Goal: Navigation & Orientation: Find specific page/section

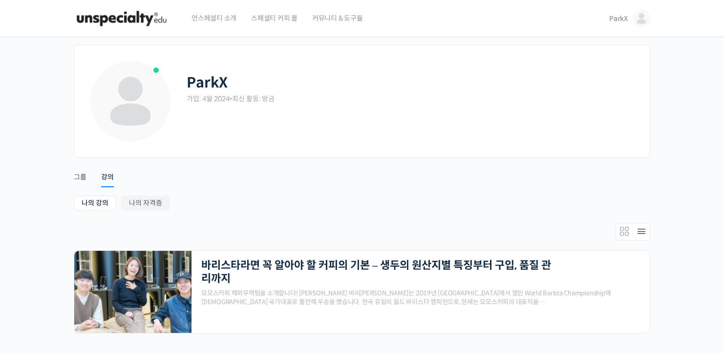
scroll to position [116, 0]
click at [143, 22] on img at bounding box center [122, 18] width 96 height 29
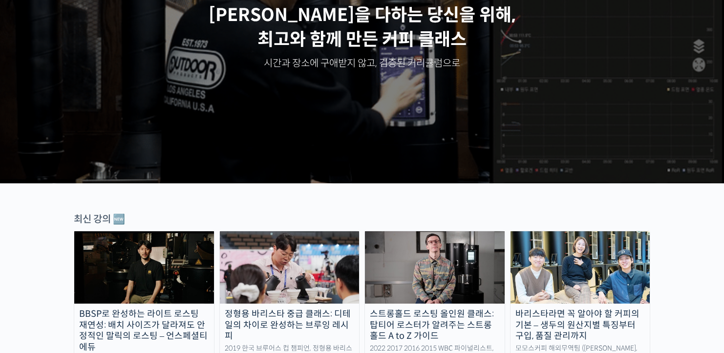
scroll to position [196, 0]
